Goal: Information Seeking & Learning: Learn about a topic

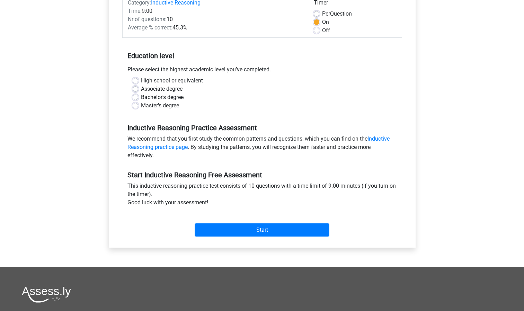
scroll to position [104, 0]
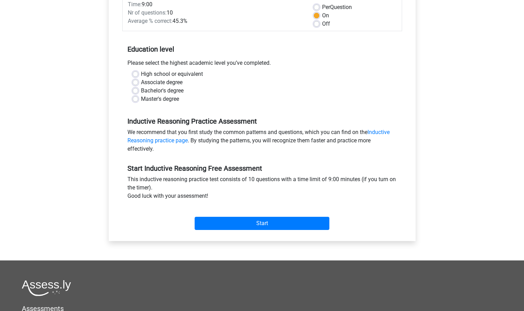
click at [140, 91] on div "Bachelor's degree" at bounding box center [262, 91] width 259 height 8
click at [141, 92] on label "Bachelor's degree" at bounding box center [162, 91] width 43 height 8
click at [136, 92] on input "Bachelor's degree" at bounding box center [136, 90] width 6 height 7
radio input "true"
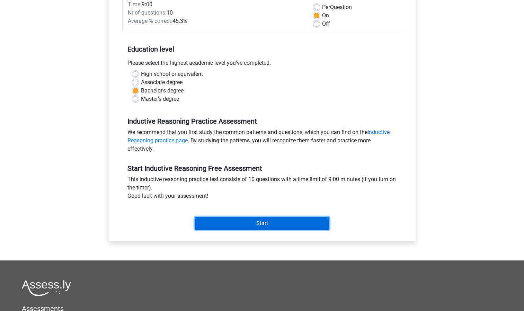
click at [237, 225] on input "Start" at bounding box center [261, 223] width 135 height 13
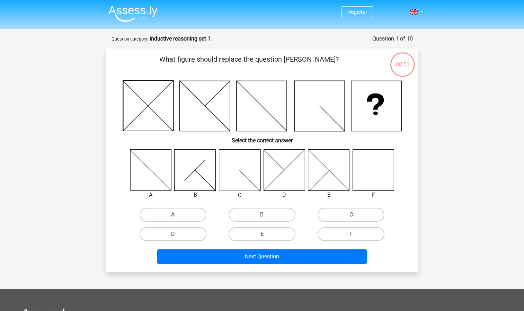
click at [376, 167] on icon at bounding box center [372, 169] width 41 height 41
click at [347, 236] on label "F" at bounding box center [350, 234] width 67 height 14
click at [351, 236] on input "F" at bounding box center [353, 236] width 4 height 4
radio input "true"
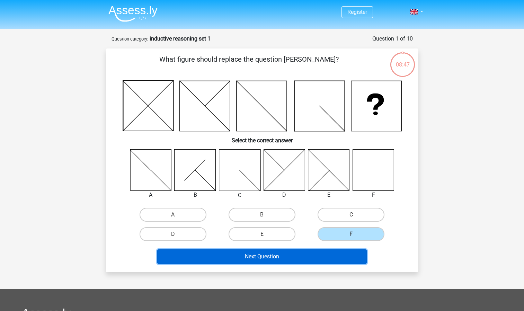
click at [305, 259] on button "Next Question" at bounding box center [261, 256] width 209 height 15
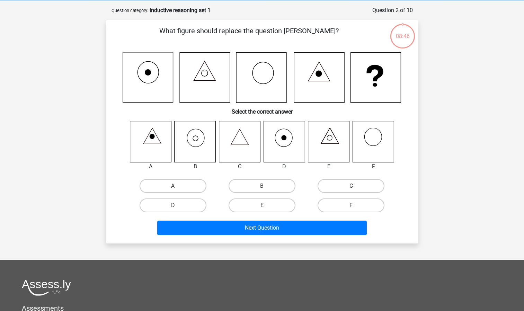
scroll to position [35, 0]
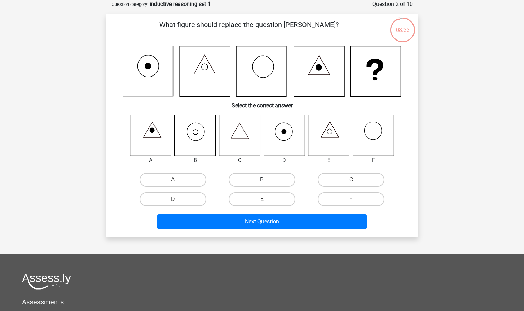
click at [258, 180] on label "B" at bounding box center [261, 180] width 67 height 14
click at [262, 180] on input "B" at bounding box center [264, 182] width 4 height 4
radio input "true"
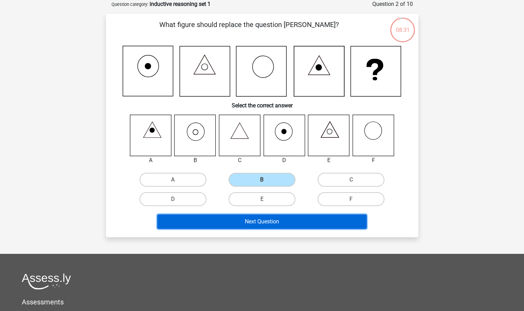
click at [261, 220] on button "Next Question" at bounding box center [261, 221] width 209 height 15
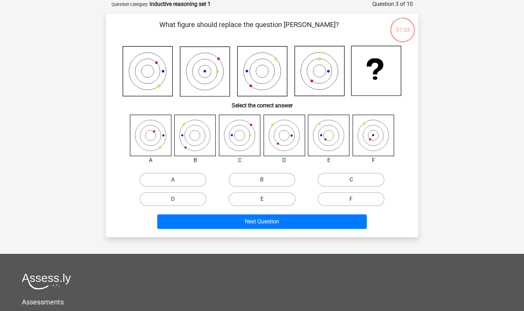
click at [335, 176] on label "C" at bounding box center [350, 180] width 67 height 14
click at [351, 180] on input "C" at bounding box center [353, 182] width 4 height 4
radio input "true"
click at [168, 178] on label "A" at bounding box center [172, 180] width 67 height 14
click at [173, 180] on input "A" at bounding box center [175, 182] width 4 height 4
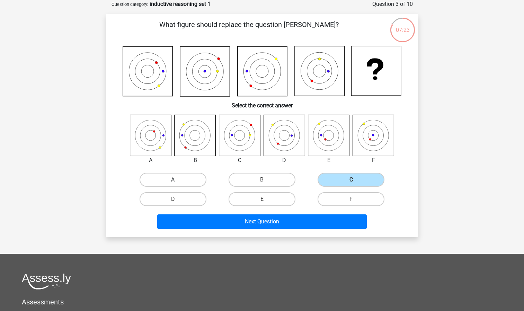
radio input "true"
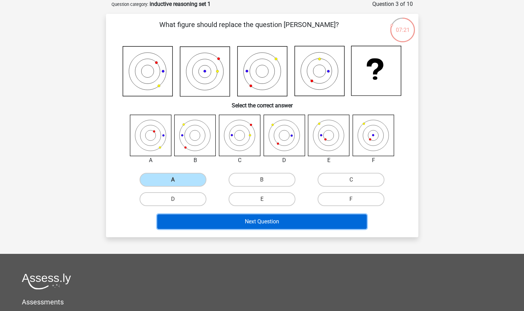
click at [237, 221] on button "Next Question" at bounding box center [261, 221] width 209 height 15
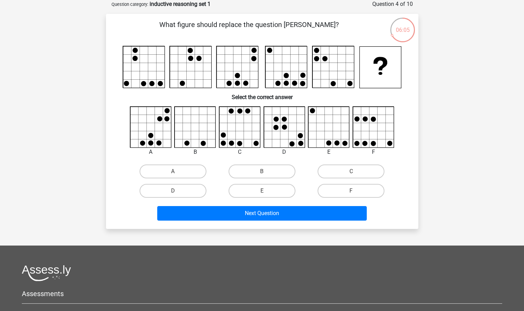
drag, startPoint x: 268, startPoint y: 192, endPoint x: 264, endPoint y: 195, distance: 5.2
click at [268, 192] on label "E" at bounding box center [261, 191] width 67 height 14
click at [266, 192] on input "E" at bounding box center [264, 193] width 4 height 4
radio input "true"
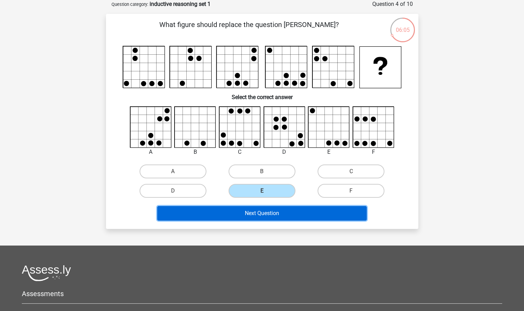
click at [264, 213] on button "Next Question" at bounding box center [261, 213] width 209 height 15
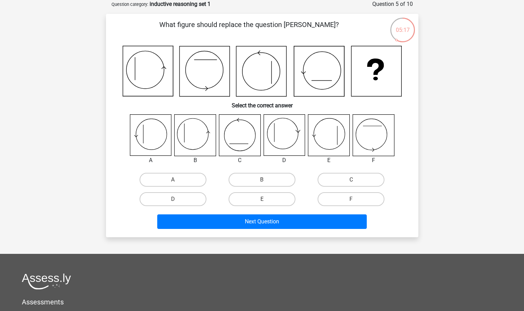
click at [193, 144] on icon at bounding box center [194, 135] width 41 height 41
click at [252, 176] on label "B" at bounding box center [261, 180] width 67 height 14
click at [262, 180] on input "B" at bounding box center [264, 182] width 4 height 4
radio input "true"
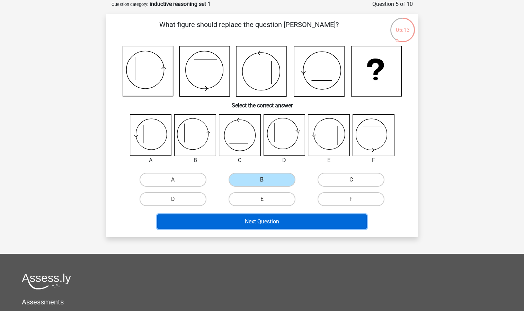
click at [254, 223] on button "Next Question" at bounding box center [261, 221] width 209 height 15
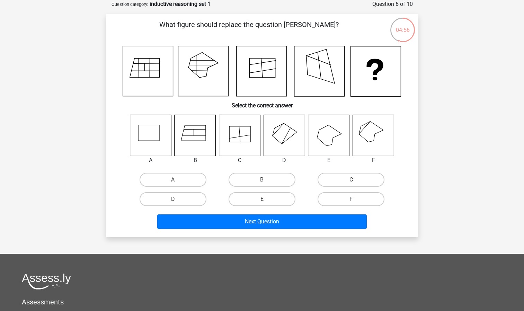
click at [357, 200] on label "F" at bounding box center [350, 199] width 67 height 14
click at [355, 200] on input "F" at bounding box center [353, 201] width 4 height 4
radio input "true"
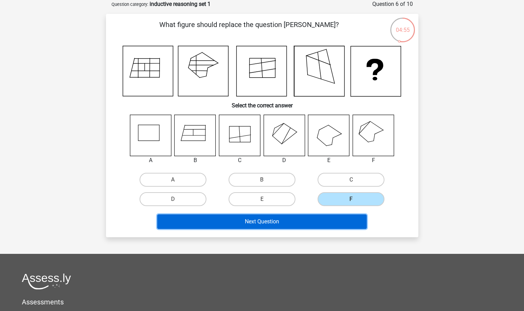
click at [337, 223] on button "Next Question" at bounding box center [261, 221] width 209 height 15
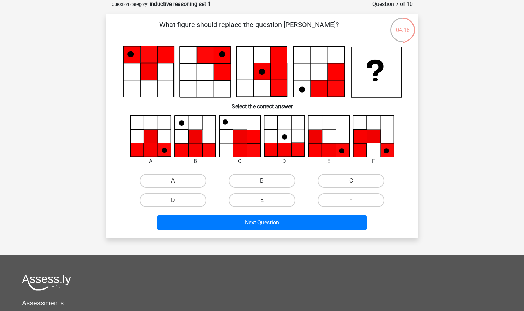
click at [243, 181] on label "B" at bounding box center [261, 181] width 67 height 14
click at [262, 181] on input "B" at bounding box center [264, 183] width 4 height 4
radio input "true"
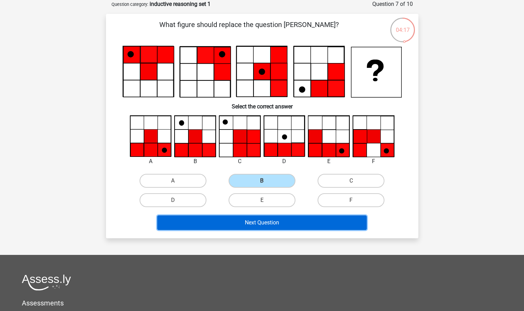
click at [252, 226] on button "Next Question" at bounding box center [261, 222] width 209 height 15
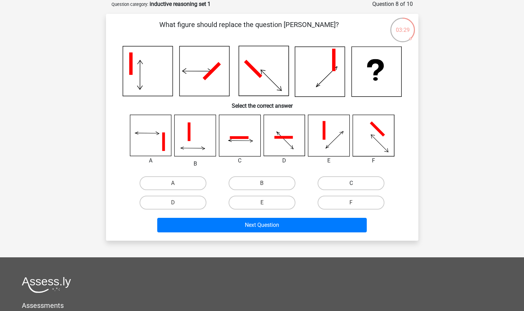
click at [347, 182] on label "C" at bounding box center [350, 183] width 67 height 14
click at [351, 183] on input "C" at bounding box center [353, 185] width 4 height 4
radio input "true"
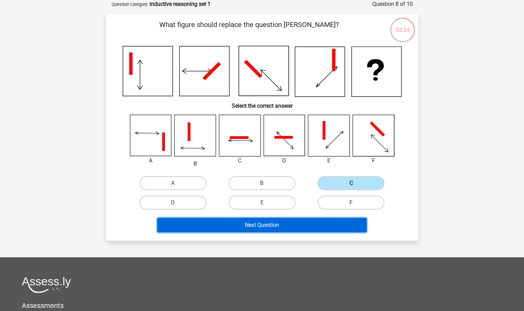
click at [337, 229] on button "Next Question" at bounding box center [261, 225] width 209 height 15
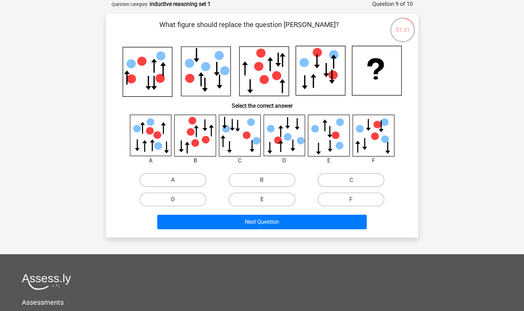
click at [242, 200] on label "E" at bounding box center [261, 199] width 67 height 14
click at [262, 200] on input "E" at bounding box center [264, 201] width 4 height 4
radio input "true"
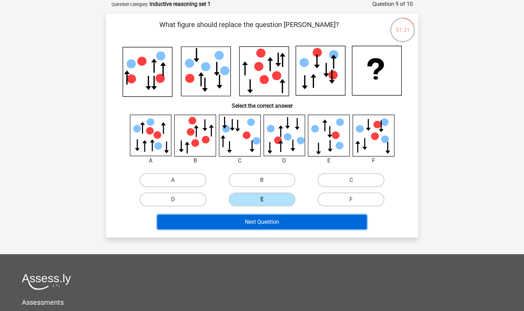
click at [251, 224] on button "Next Question" at bounding box center [261, 222] width 209 height 15
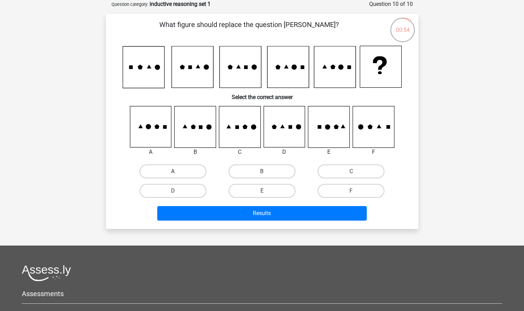
click at [169, 171] on label "A" at bounding box center [172, 171] width 67 height 14
click at [173, 171] on input "A" at bounding box center [175, 173] width 4 height 4
radio input "true"
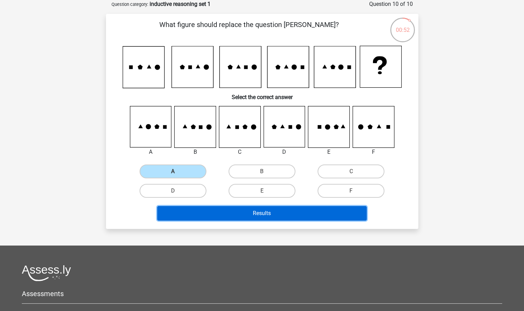
click at [244, 215] on button "Results" at bounding box center [261, 213] width 209 height 15
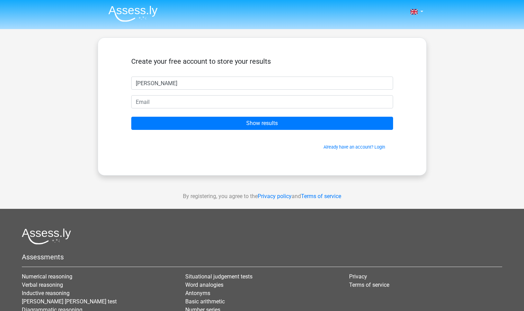
type input "dan ward"
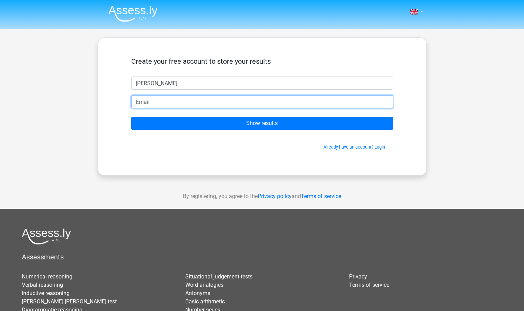
click at [234, 101] on input "email" at bounding box center [262, 101] width 262 height 13
type input "owalto25@gmail.com"
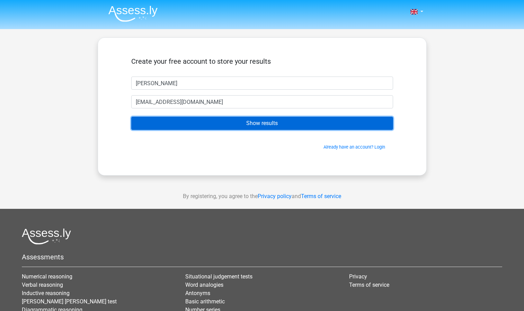
click at [239, 124] on input "Show results" at bounding box center [262, 123] width 262 height 13
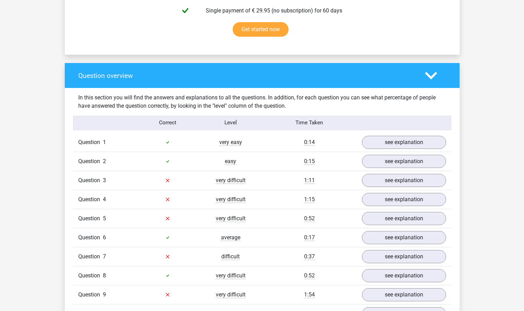
scroll to position [519, 0]
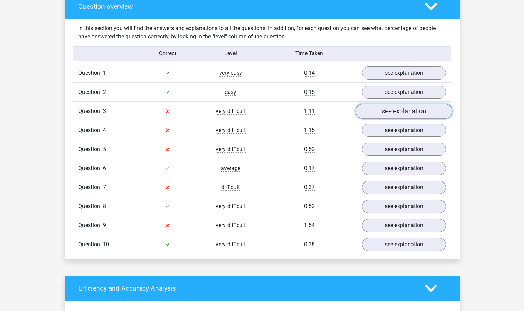
click at [397, 114] on link "see explanation" at bounding box center [403, 110] width 97 height 15
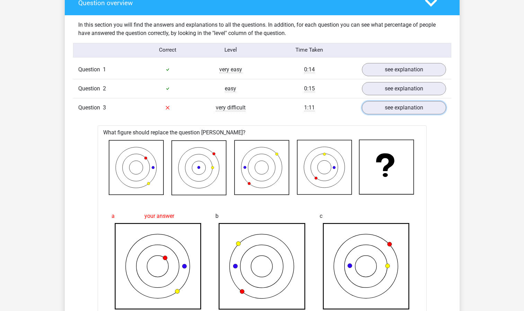
scroll to position [484, 0]
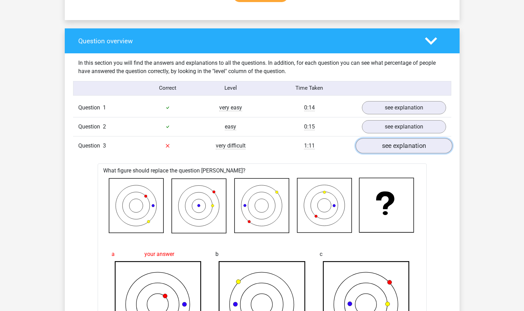
click at [384, 146] on link "see explanation" at bounding box center [403, 145] width 97 height 15
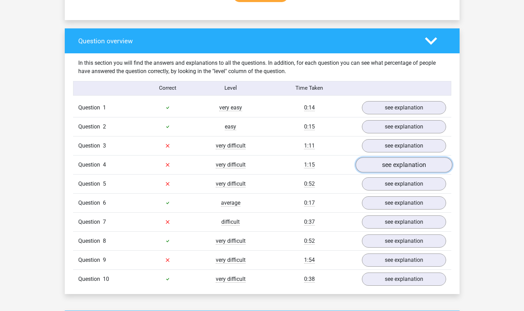
click at [390, 163] on link "see explanation" at bounding box center [403, 164] width 97 height 15
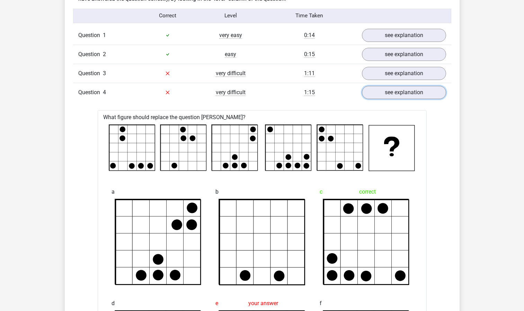
scroll to position [554, 0]
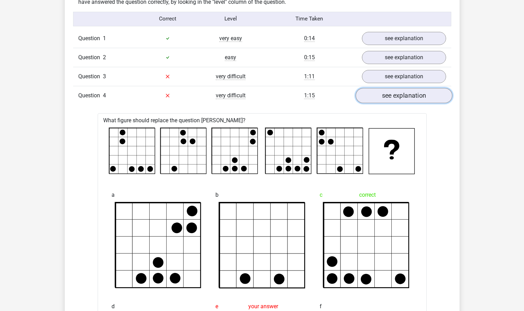
click at [410, 102] on link "see explanation" at bounding box center [403, 95] width 97 height 15
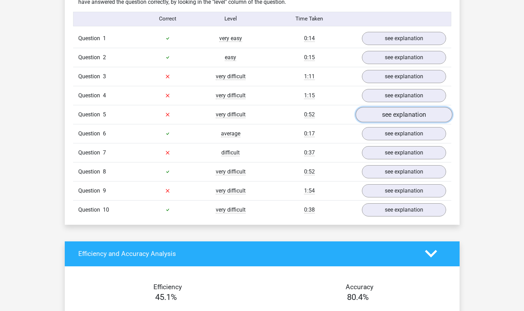
click at [396, 118] on link "see explanation" at bounding box center [403, 114] width 97 height 15
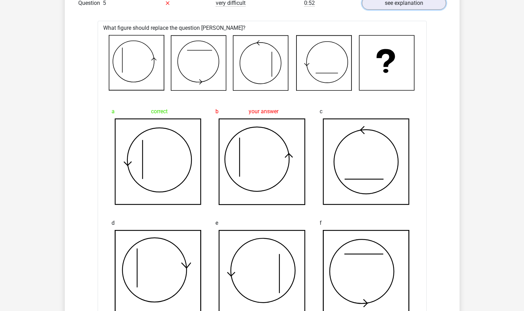
scroll to position [623, 0]
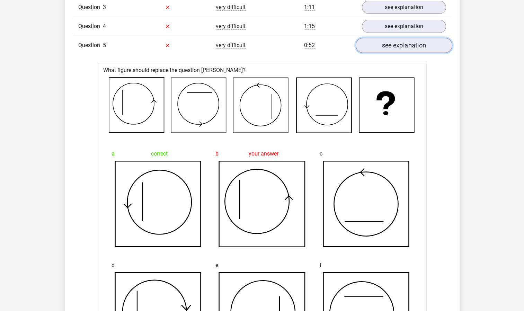
click at [405, 50] on link "see explanation" at bounding box center [403, 45] width 97 height 15
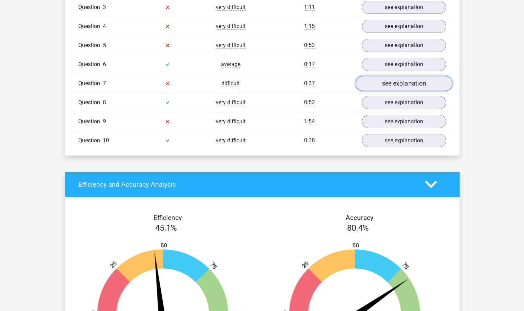
click at [394, 82] on link "see explanation" at bounding box center [403, 83] width 97 height 15
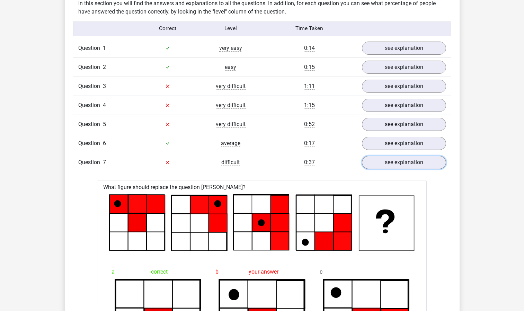
scroll to position [519, 0]
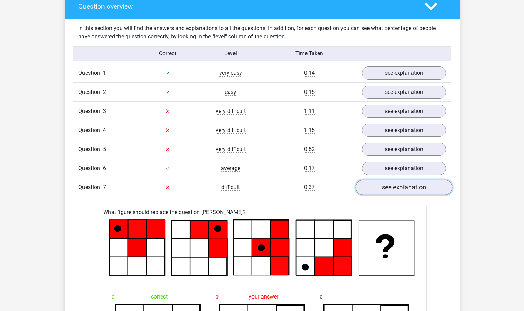
click at [395, 189] on link "see explanation" at bounding box center [403, 187] width 97 height 15
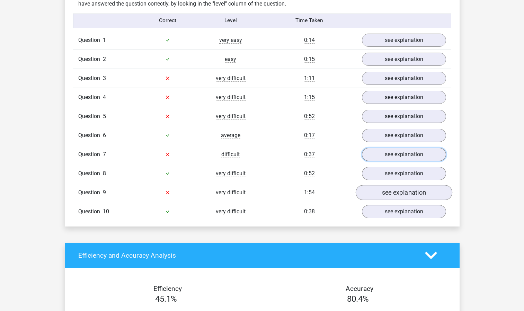
scroll to position [554, 0]
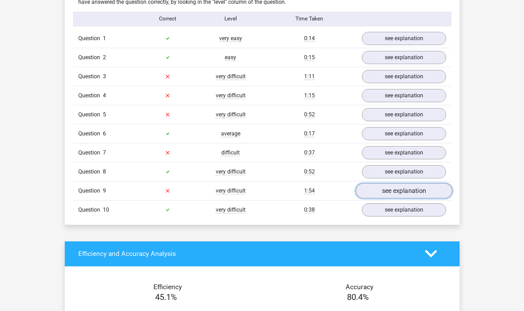
click at [391, 196] on link "see explanation" at bounding box center [403, 190] width 97 height 15
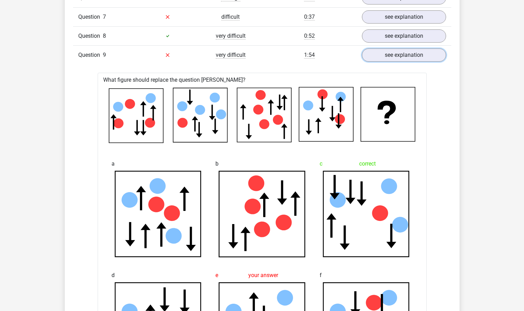
scroll to position [623, 0]
